Goal: Task Accomplishment & Management: Manage account settings

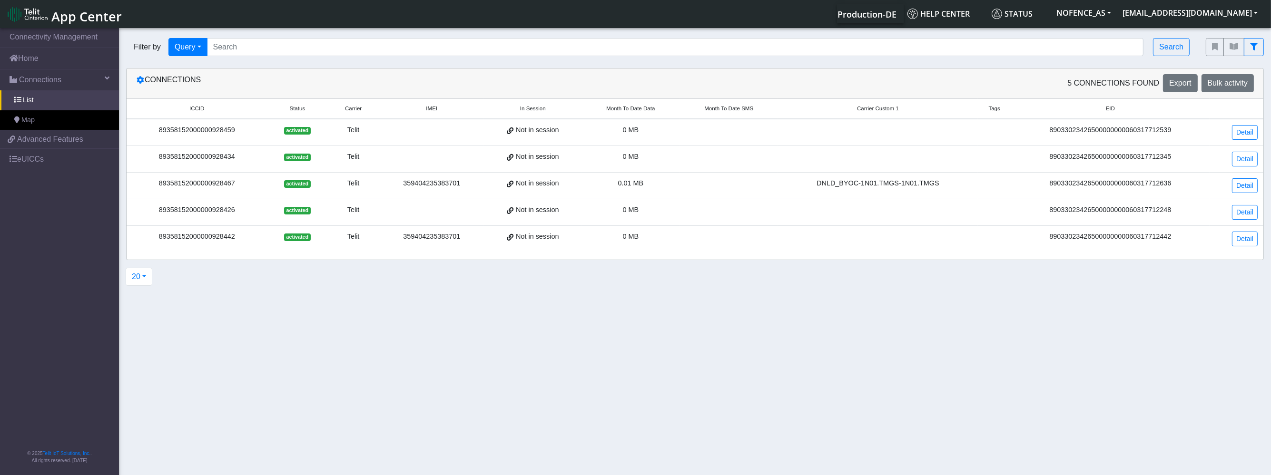
click at [375, 321] on section "Connectivity Management Home Connections List Map f84bc78f0ff2c9c4cee18bf76d8f9…" at bounding box center [635, 252] width 1271 height 452
click at [226, 240] on div "89358152000000928442" at bounding box center [196, 237] width 129 height 10
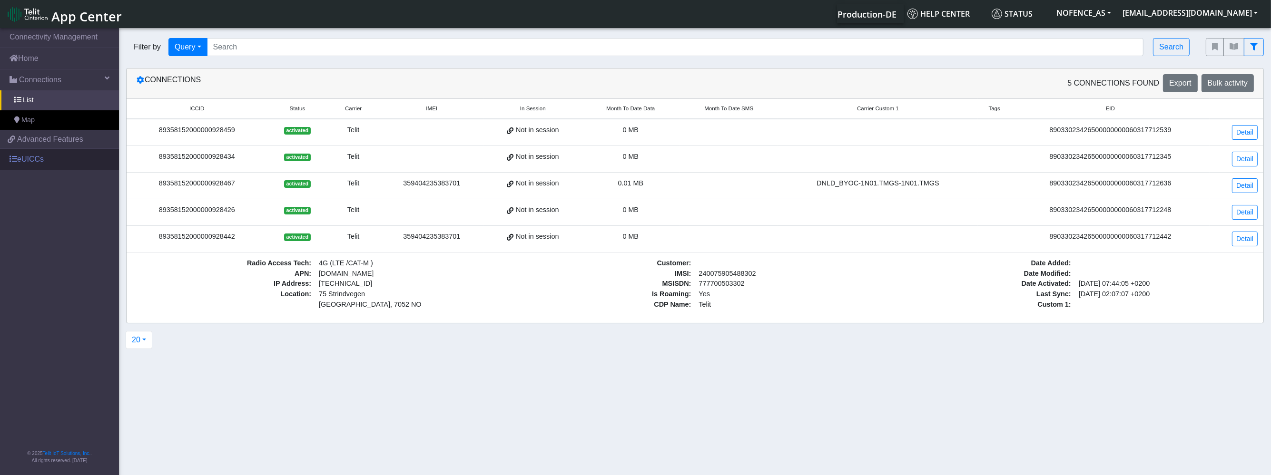
click at [35, 161] on link "eUICCs" at bounding box center [59, 159] width 119 height 21
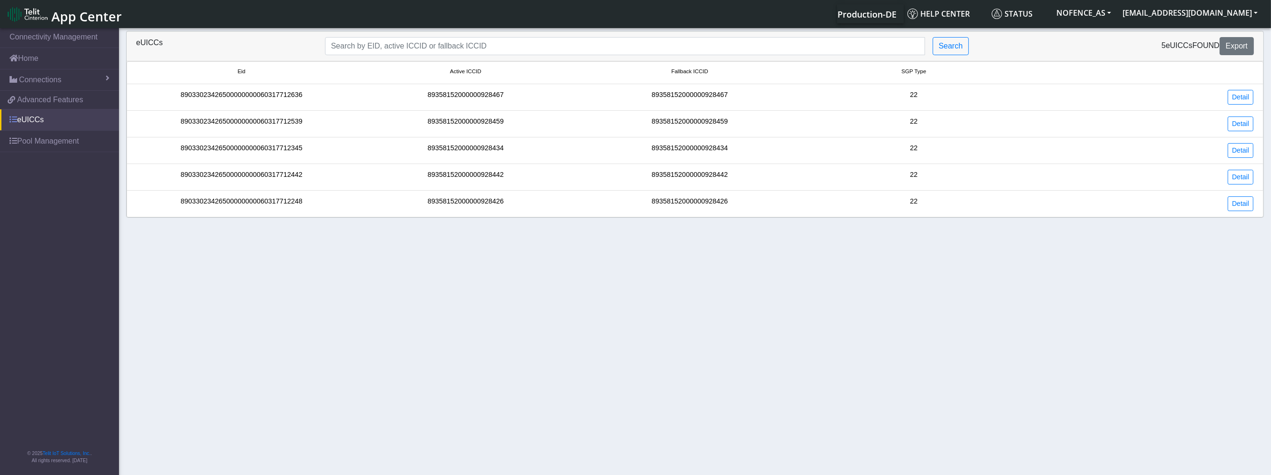
click at [58, 124] on link "eUICCs" at bounding box center [59, 119] width 119 height 21
click at [60, 105] on span "Advanced Features" at bounding box center [50, 99] width 66 height 11
click at [66, 145] on link "Pool Management" at bounding box center [59, 141] width 119 height 21
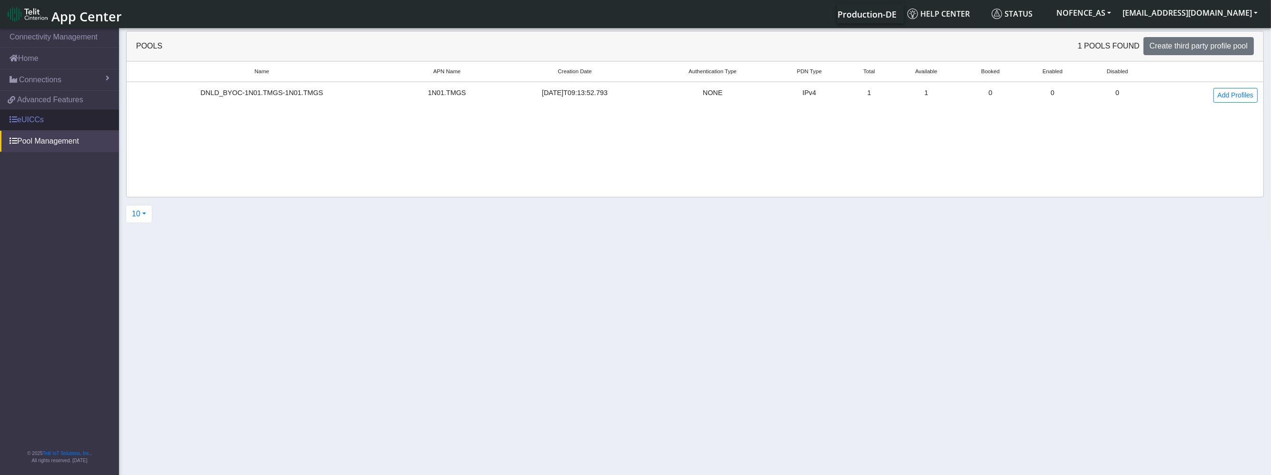
click at [64, 123] on link "eUICCs" at bounding box center [59, 119] width 119 height 21
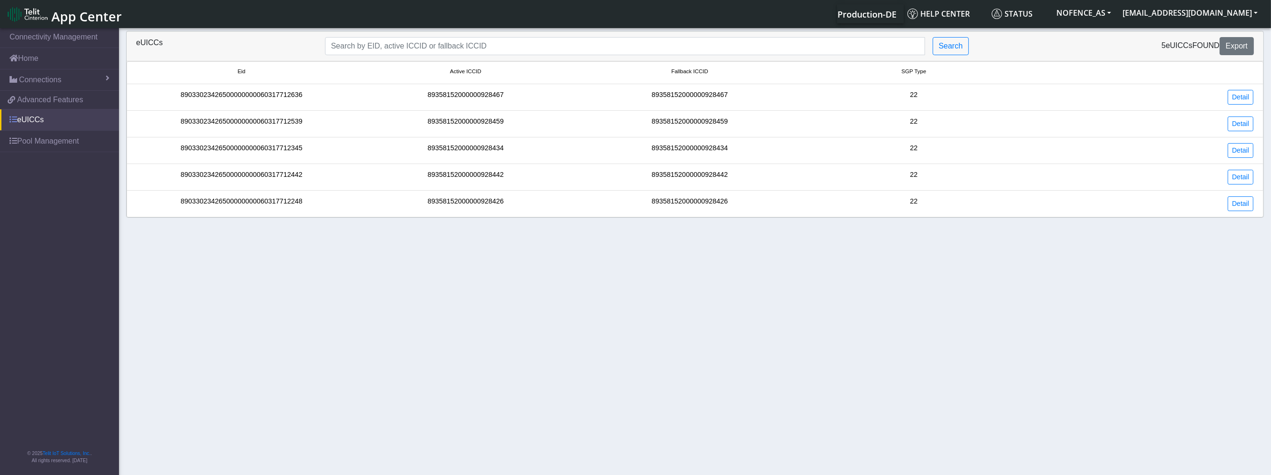
click at [65, 119] on link "eUICCs" at bounding box center [59, 119] width 119 height 21
click at [1252, 176] on link "Detail" at bounding box center [1240, 177] width 26 height 15
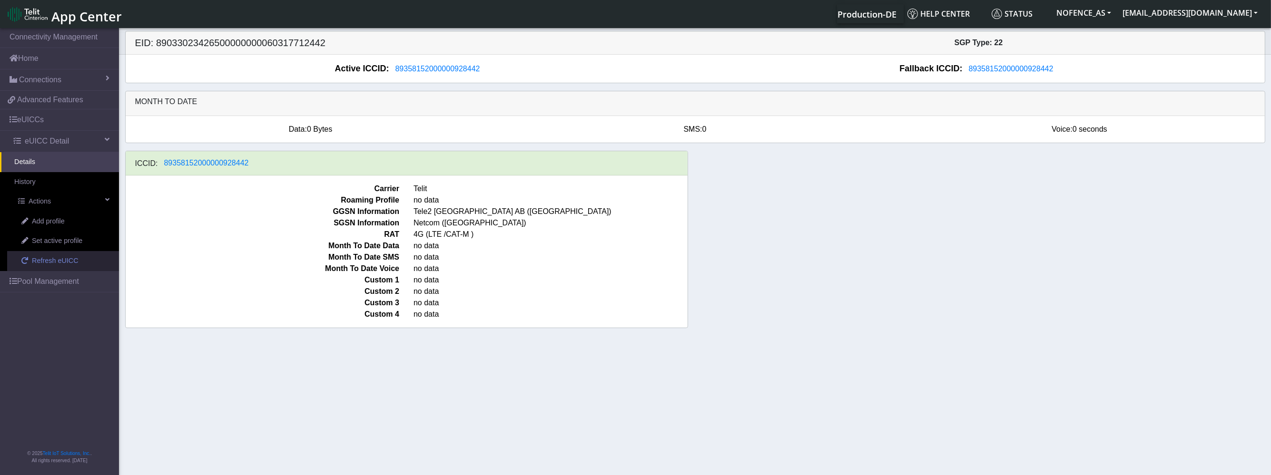
click at [86, 263] on link "Refresh eUICC" at bounding box center [63, 261] width 112 height 20
click at [86, 264] on link "Refresh eUICC" at bounding box center [63, 261] width 112 height 20
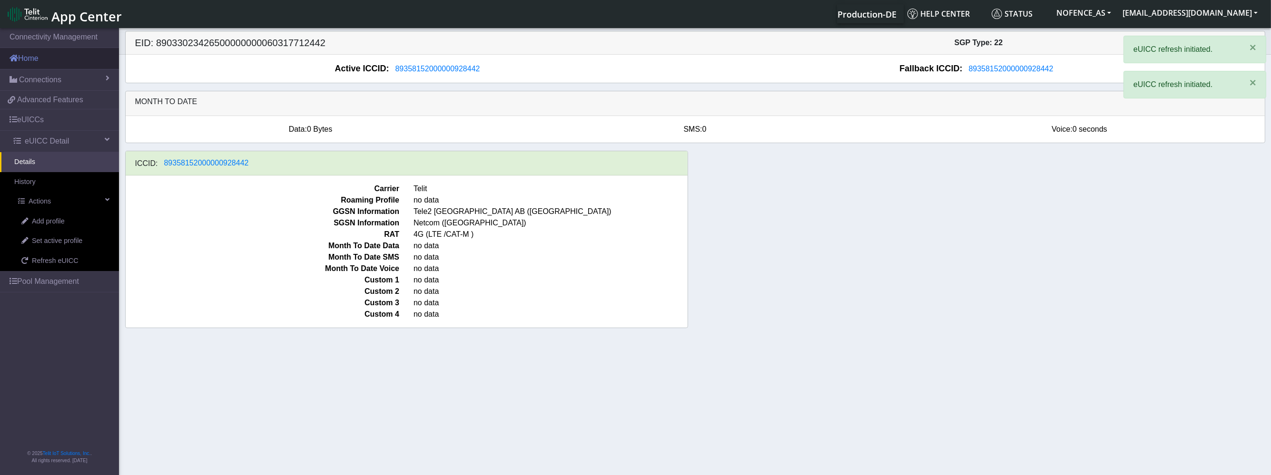
click at [49, 56] on link "Home" at bounding box center [59, 58] width 119 height 21
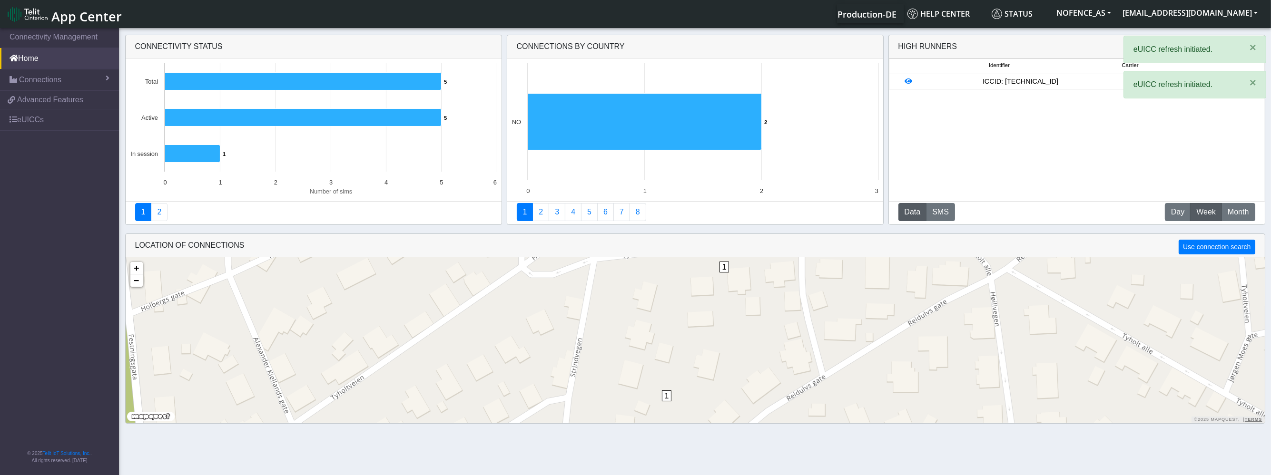
click at [1053, 86] on div "ICCID: [TECHNICAL_ID]" at bounding box center [1020, 82] width 187 height 10
click at [1256, 71] on li "Identifier Carrier" at bounding box center [1077, 67] width 376 height 16
click at [1256, 56] on button "×" at bounding box center [1253, 47] width 26 height 23
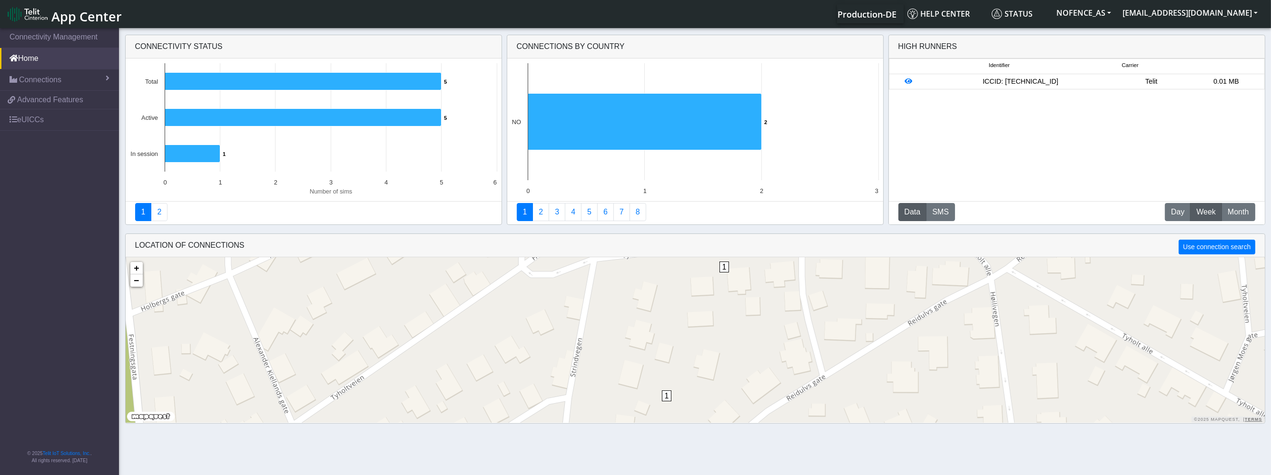
click at [1121, 174] on div "Identifier Carrier ICCID: [TECHNICAL_ID] Telit 0.01 MB" at bounding box center [1077, 130] width 376 height 143
